Goal: Book appointment/travel/reservation

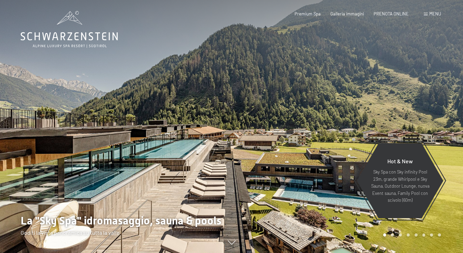
click at [397, 16] on div "Premium Spa Galleria immagini PRENOTA ONLINE" at bounding box center [346, 14] width 143 height 6
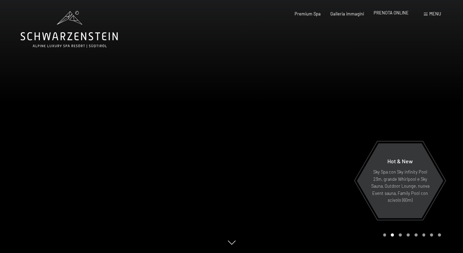
click at [396, 11] on span "PRENOTA ONLINE" at bounding box center [391, 13] width 35 height 6
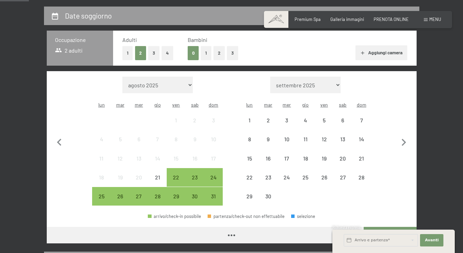
scroll to position [131, 0]
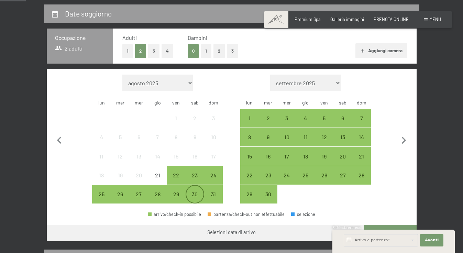
click at [196, 191] on div "30" at bounding box center [194, 199] width 17 height 17
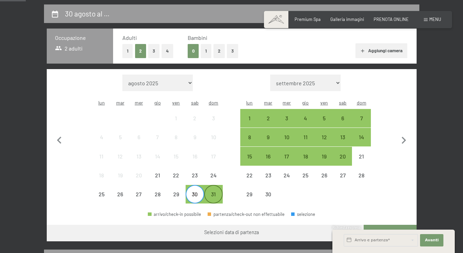
click at [215, 191] on div "31" at bounding box center [213, 199] width 17 height 17
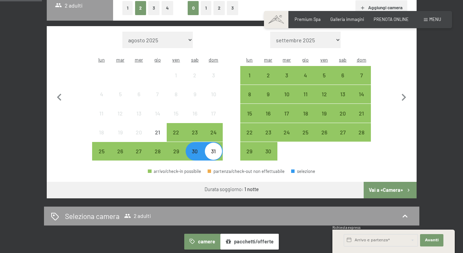
scroll to position [187, 0]
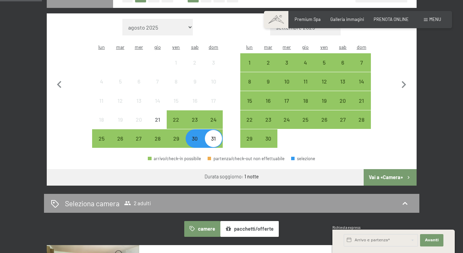
click at [395, 169] on button "Vai a «Camera»" at bounding box center [390, 177] width 53 height 17
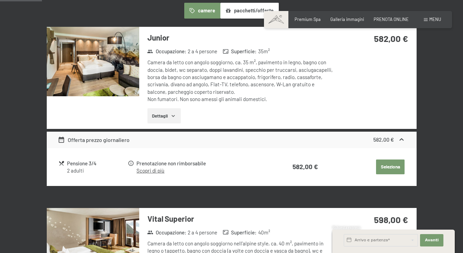
scroll to position [135, 0]
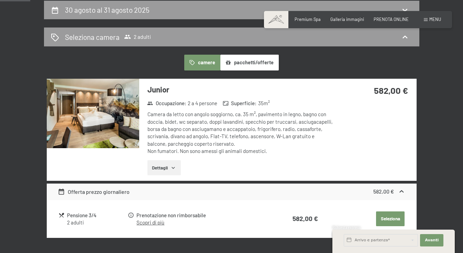
click at [102, 108] on img at bounding box center [93, 113] width 92 height 69
click at [0, 0] on button "button" at bounding box center [0, 0] width 0 height 0
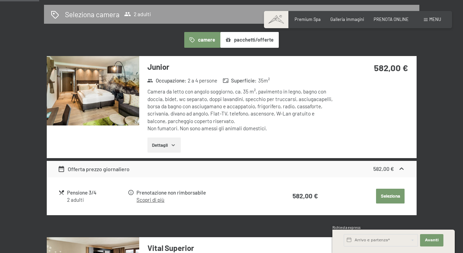
scroll to position [159, 0]
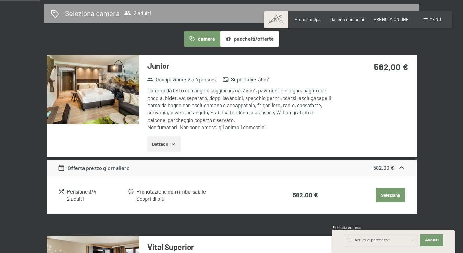
click at [154, 197] on link "Scopri di più" at bounding box center [150, 199] width 28 height 6
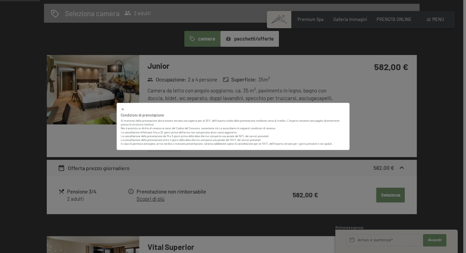
click at [122, 110] on icon at bounding box center [122, 109] width 2 height 2
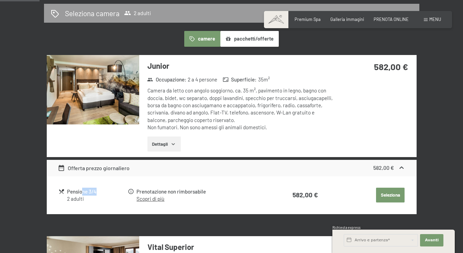
drag, startPoint x: 83, startPoint y: 190, endPoint x: 106, endPoint y: 190, distance: 23.0
click at [106, 190] on div "Pensione 3/4" at bounding box center [97, 192] width 60 height 8
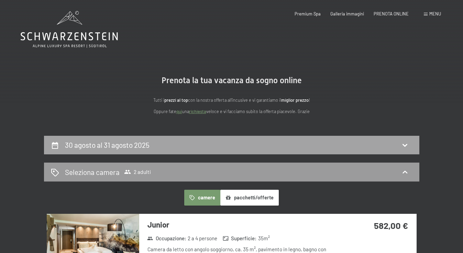
scroll to position [0, 0]
click at [239, 196] on button "pacchetti/offerte" at bounding box center [249, 198] width 58 height 16
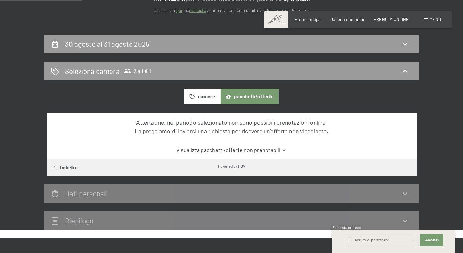
scroll to position [102, 0]
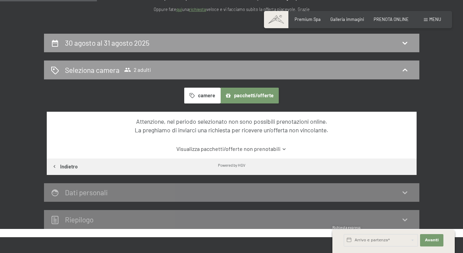
click at [199, 94] on button "camere" at bounding box center [202, 96] width 36 height 16
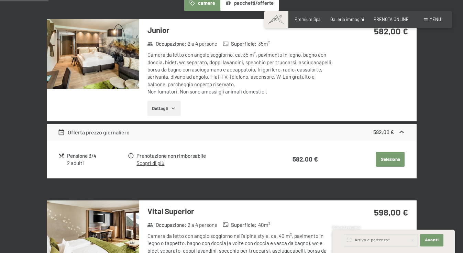
scroll to position [206, 0]
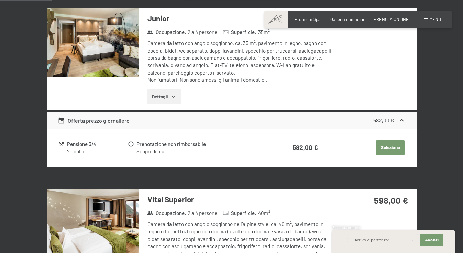
click at [110, 67] on img at bounding box center [93, 42] width 92 height 69
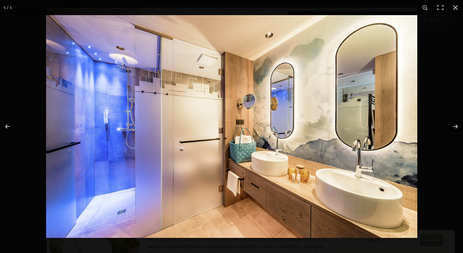
click at [110, 67] on img at bounding box center [231, 126] width 371 height 223
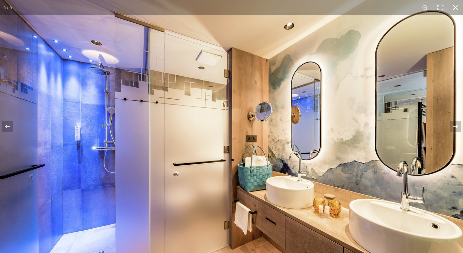
click at [455, 6] on button "button" at bounding box center [455, 7] width 15 height 15
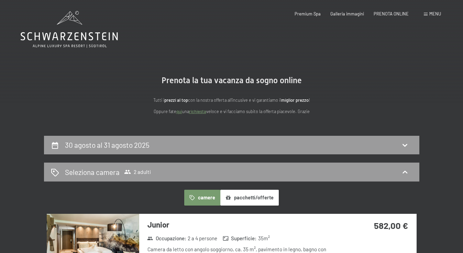
scroll to position [0, 0]
click at [393, 12] on span "PRENOTA ONLINE" at bounding box center [391, 13] width 35 height 6
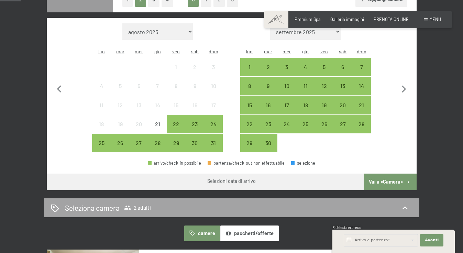
scroll to position [184, 0]
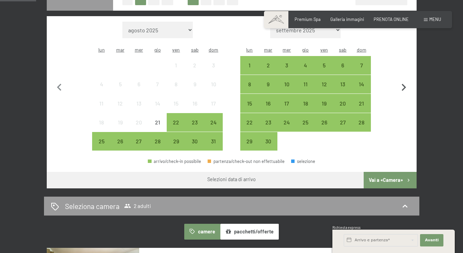
click at [403, 87] on icon "button" at bounding box center [404, 87] width 14 height 14
select select "[DATE]"
select select "2025-10-01"
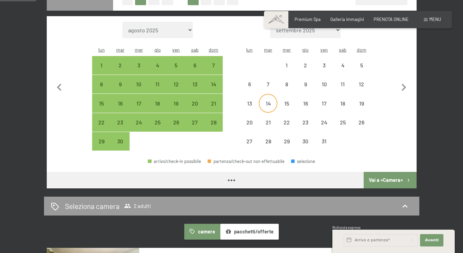
select select "2025-09-01"
select select "2025-10-01"
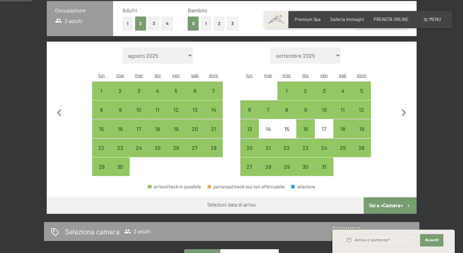
scroll to position [156, 0]
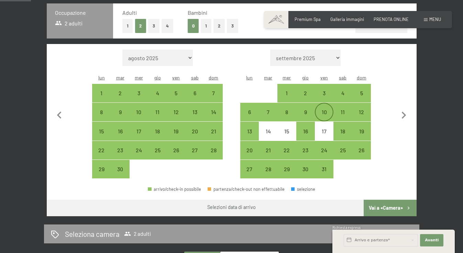
click at [321, 109] on div "10" at bounding box center [324, 117] width 17 height 17
select select "2025-09-01"
select select "2025-10-01"
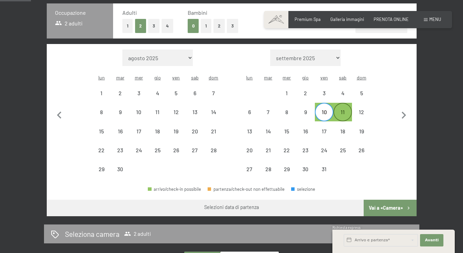
click at [340, 109] on div "11" at bounding box center [342, 117] width 17 height 17
select select "2025-09-01"
select select "2025-10-01"
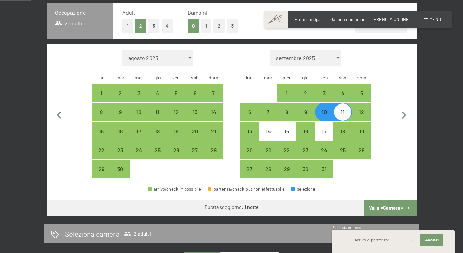
click at [387, 200] on button "Vai a «Camera»" at bounding box center [390, 208] width 53 height 17
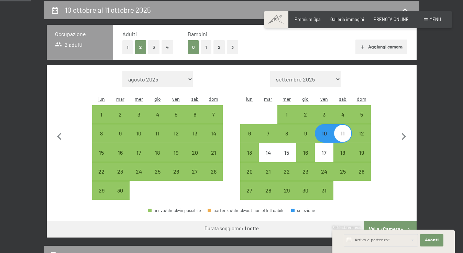
select select "2025-09-01"
select select "2025-10-01"
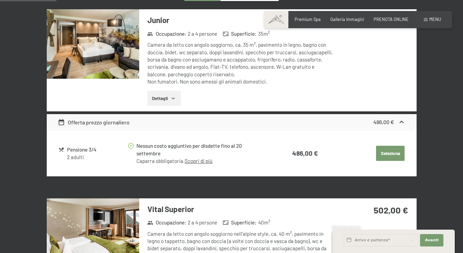
scroll to position [205, 0]
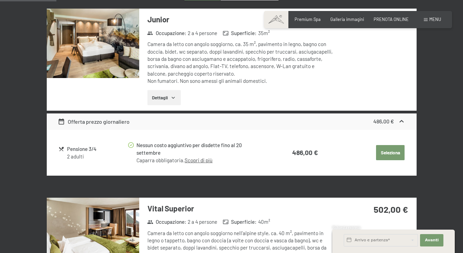
click at [105, 48] on img at bounding box center [93, 43] width 92 height 69
click at [0, 0] on button "button" at bounding box center [0, 0] width 0 height 0
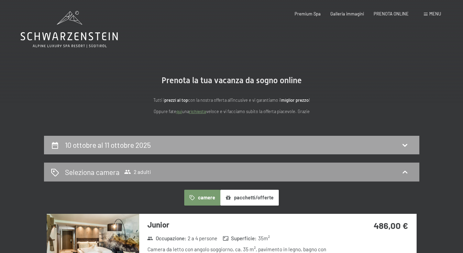
scroll to position [0, 0]
click at [171, 138] on div "10 ottobre al 11 ottobre 2025" at bounding box center [231, 145] width 375 height 19
select select "2025-09-01"
select select "2025-10-01"
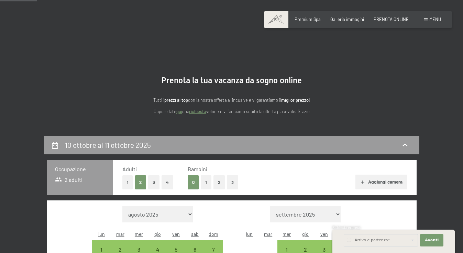
scroll to position [135, 0]
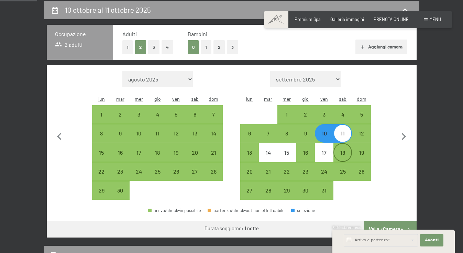
click at [345, 150] on div "18" at bounding box center [342, 158] width 17 height 17
select select "2025-09-01"
select select "2025-10-01"
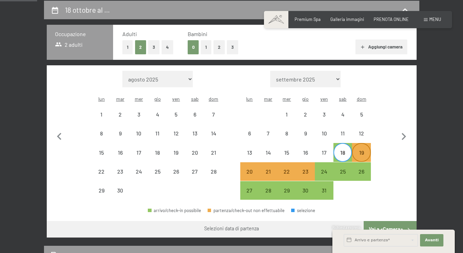
click at [362, 150] on div "19" at bounding box center [361, 158] width 17 height 17
select select "2025-09-01"
select select "2025-10-01"
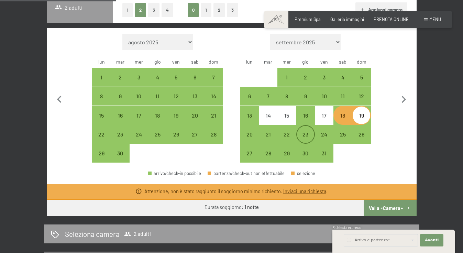
scroll to position [177, 0]
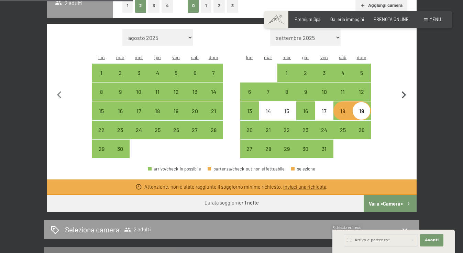
click at [402, 91] on icon "button" at bounding box center [404, 95] width 14 height 14
select select "2025-10-01"
select select "2025-11-01"
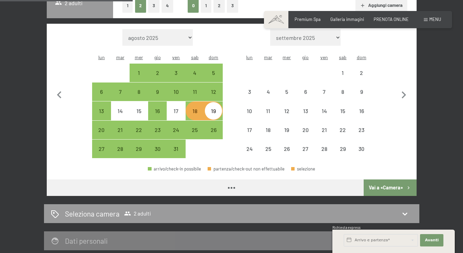
select select "2025-10-01"
select select "2025-11-01"
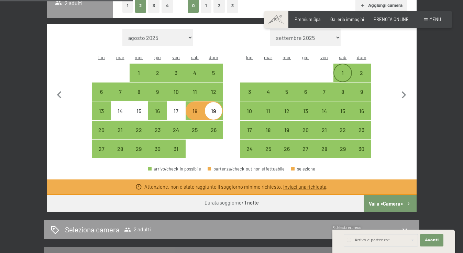
click at [342, 70] on div "1" at bounding box center [342, 78] width 17 height 17
select select "2025-10-01"
select select "2025-11-01"
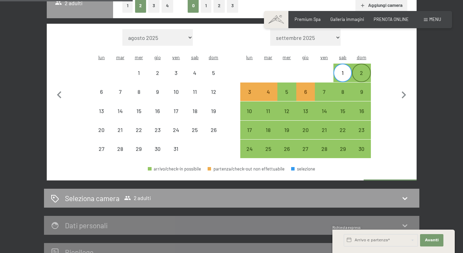
click at [361, 70] on div "2" at bounding box center [361, 78] width 17 height 17
select select "2025-10-01"
select select "2025-11-01"
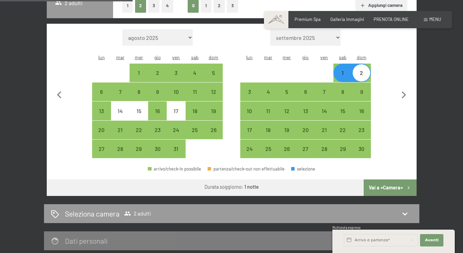
click at [382, 179] on button "Vai a «Camera»" at bounding box center [390, 187] width 53 height 17
select select "2025-10-01"
select select "2025-11-01"
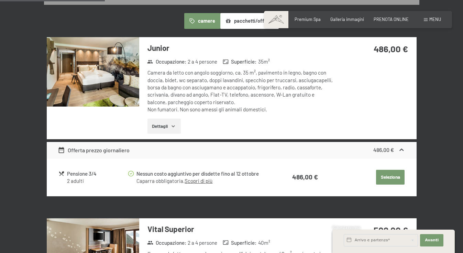
scroll to position [135, 0]
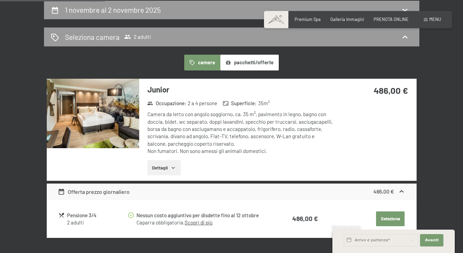
click at [122, 113] on img at bounding box center [93, 113] width 92 height 69
click at [0, 0] on button "button" at bounding box center [0, 0] width 0 height 0
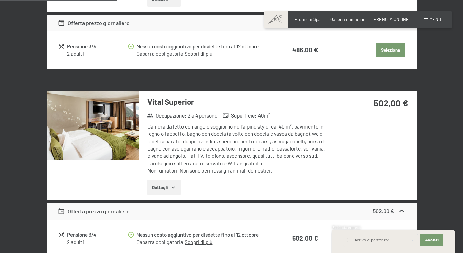
scroll to position [311, 0]
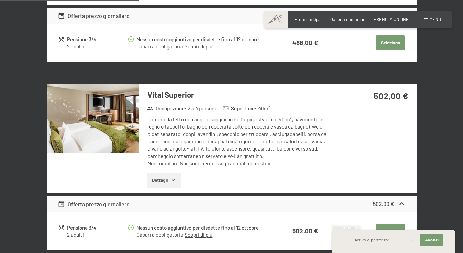
click at [124, 129] on img at bounding box center [93, 118] width 92 height 69
click at [0, 0] on button "button" at bounding box center [0, 0] width 0 height 0
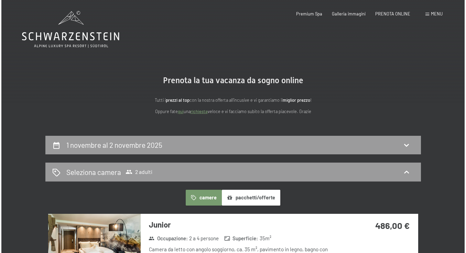
scroll to position [0, 0]
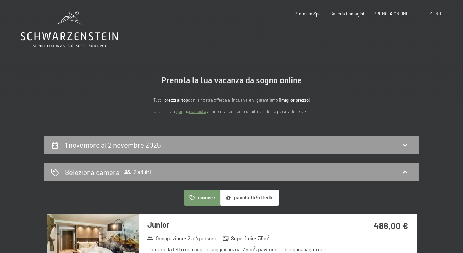
click at [428, 17] on div "Menu" at bounding box center [432, 14] width 17 height 6
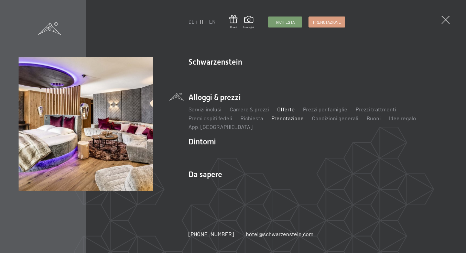
click at [279, 107] on link "Offerte" at bounding box center [286, 109] width 18 height 7
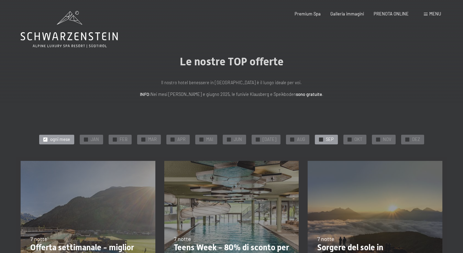
click at [329, 137] on span "SEP" at bounding box center [330, 139] width 8 height 6
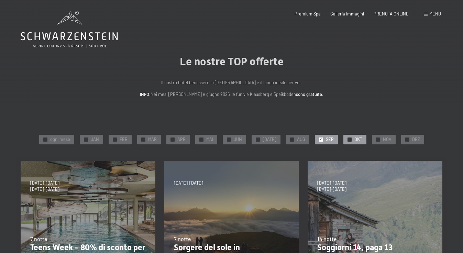
click at [348, 139] on div at bounding box center [350, 140] width 4 height 4
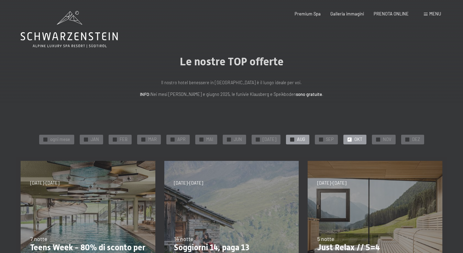
click at [303, 138] on div "✓ AUG" at bounding box center [297, 140] width 23 height 10
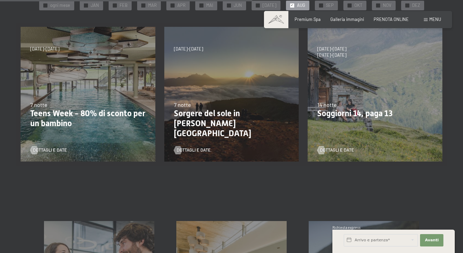
scroll to position [61, 0]
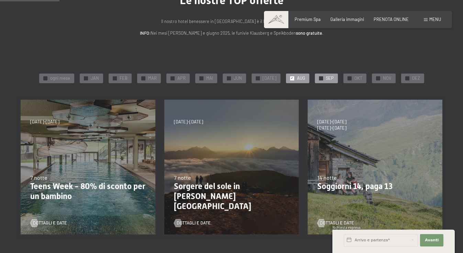
click at [326, 79] on span "SEP" at bounding box center [330, 78] width 8 height 6
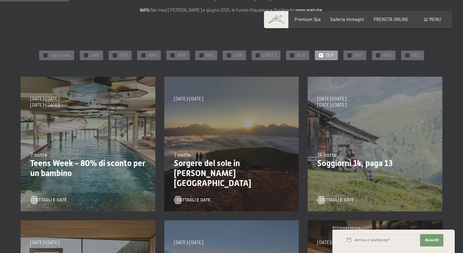
scroll to position [84, 0]
click at [349, 55] on div "✓ OKT" at bounding box center [354, 56] width 23 height 10
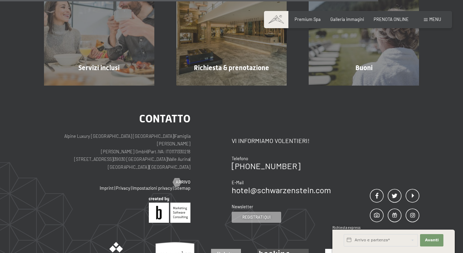
scroll to position [525, 0]
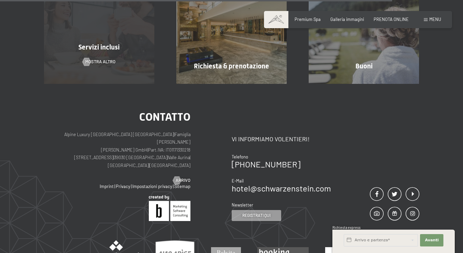
click at [124, 65] on div "Servizi inclusi mostra altro" at bounding box center [99, 29] width 132 height 110
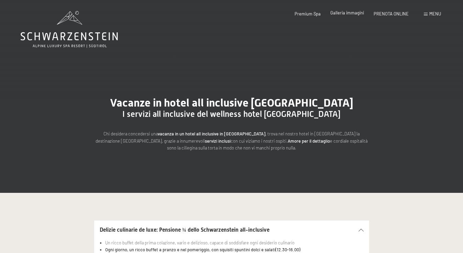
click at [342, 15] on div "Galleria immagini" at bounding box center [347, 13] width 34 height 6
click at [351, 14] on span "Galleria immagini" at bounding box center [347, 13] width 34 height 6
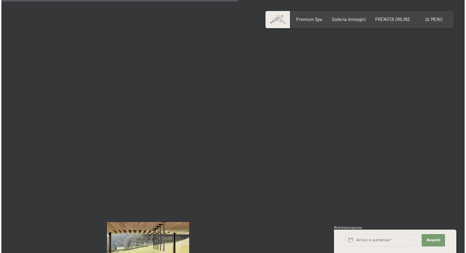
scroll to position [3356, 0]
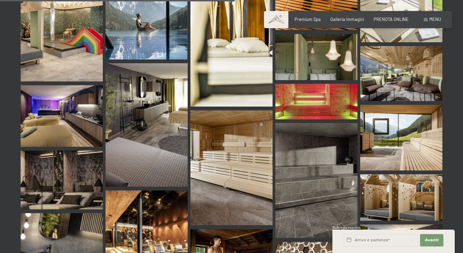
click at [438, 21] on span "Menu" at bounding box center [435, 20] width 12 height 6
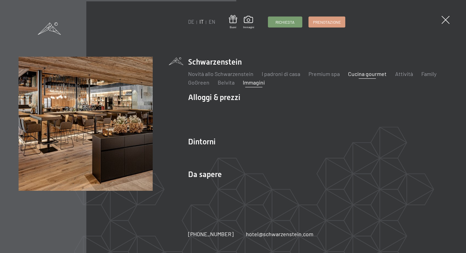
click at [367, 74] on link "Cucina gourmet" at bounding box center [367, 73] width 39 height 7
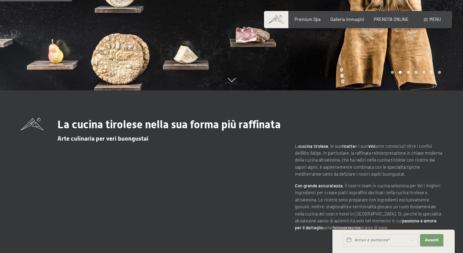
scroll to position [136, 0]
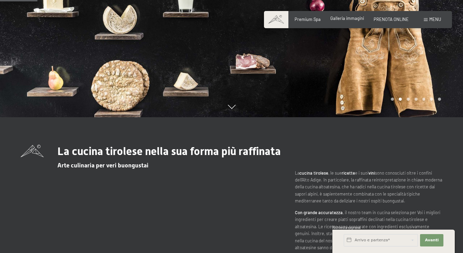
click at [359, 18] on span "Galleria immagini" at bounding box center [347, 18] width 34 height 6
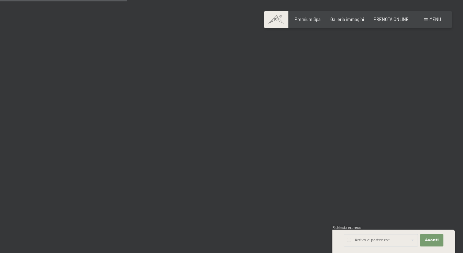
scroll to position [1810, 0]
